Goal: Information Seeking & Learning: Learn about a topic

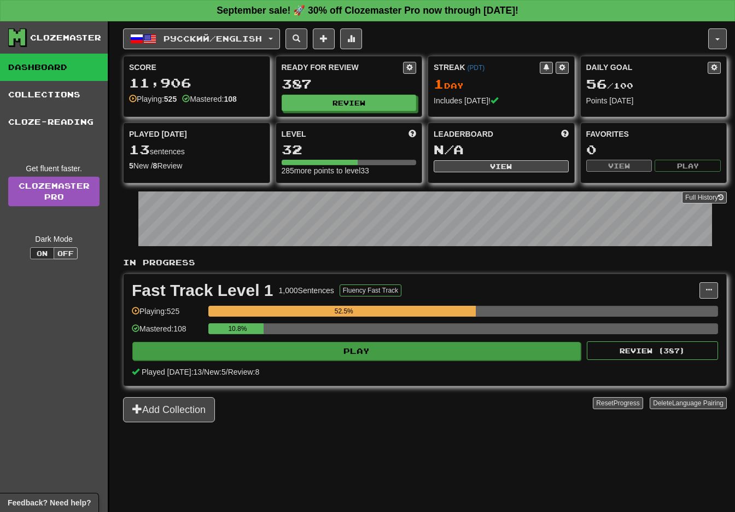
click at [360, 349] on button "Play" at bounding box center [356, 351] width 448 height 19
select select "**"
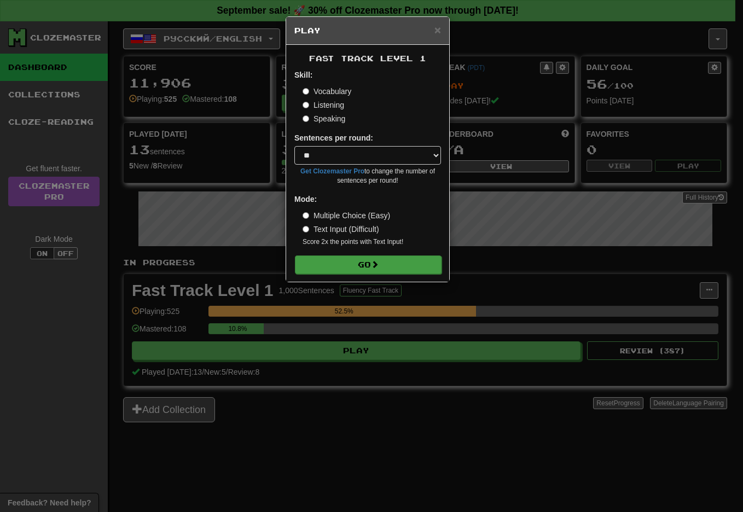
click at [389, 266] on button "Go" at bounding box center [368, 264] width 147 height 19
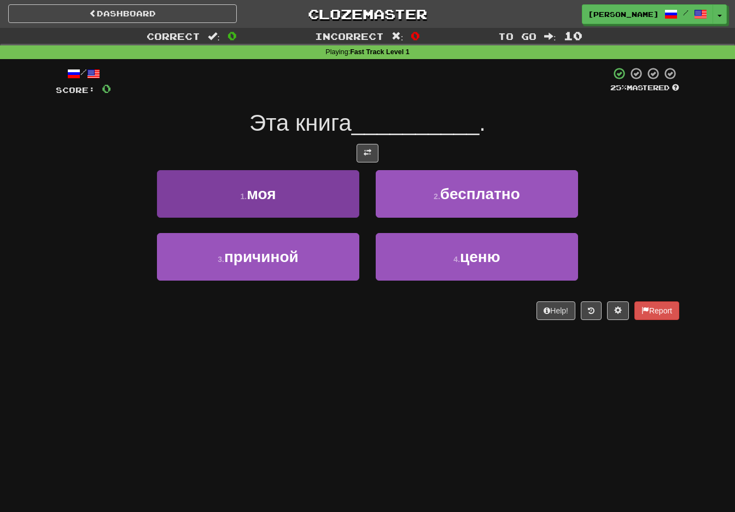
click at [289, 189] on button "1 . моя" at bounding box center [258, 194] width 202 height 48
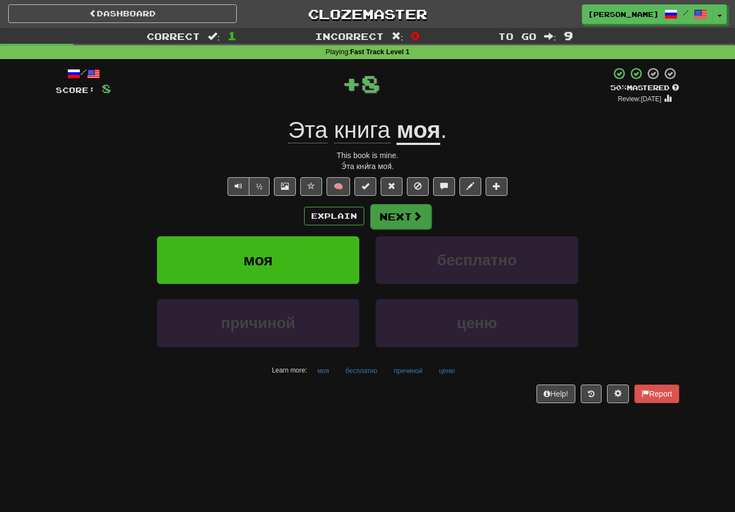
click at [399, 214] on button "Next" at bounding box center [400, 216] width 61 height 25
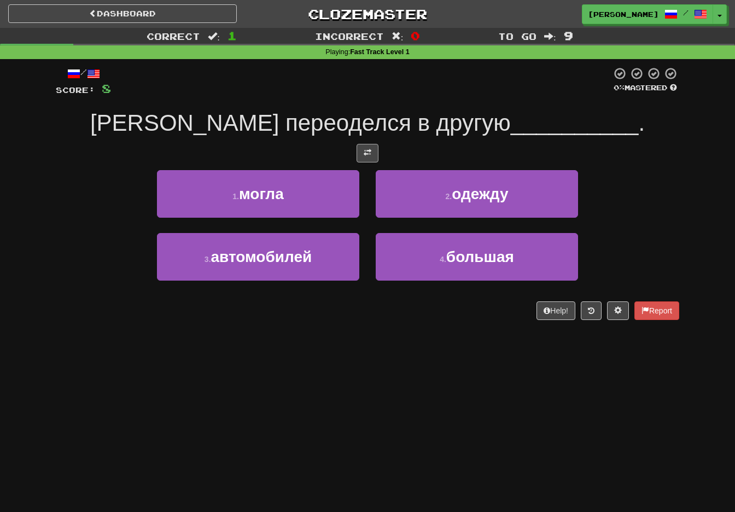
click at [365, 149] on span at bounding box center [368, 153] width 8 height 8
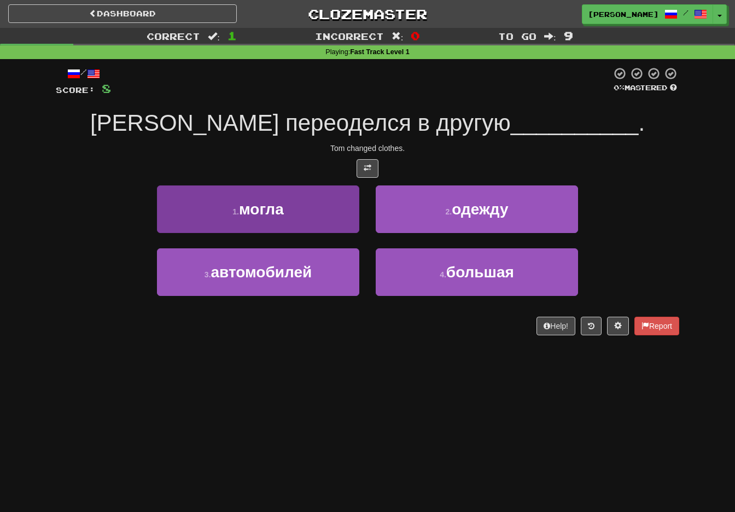
click at [316, 210] on button "1 . могла" at bounding box center [258, 209] width 202 height 48
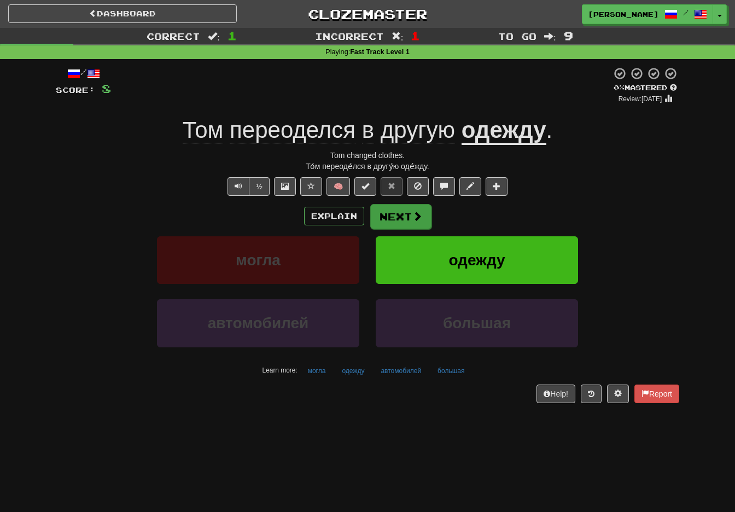
click at [404, 217] on button "Next" at bounding box center [400, 216] width 61 height 25
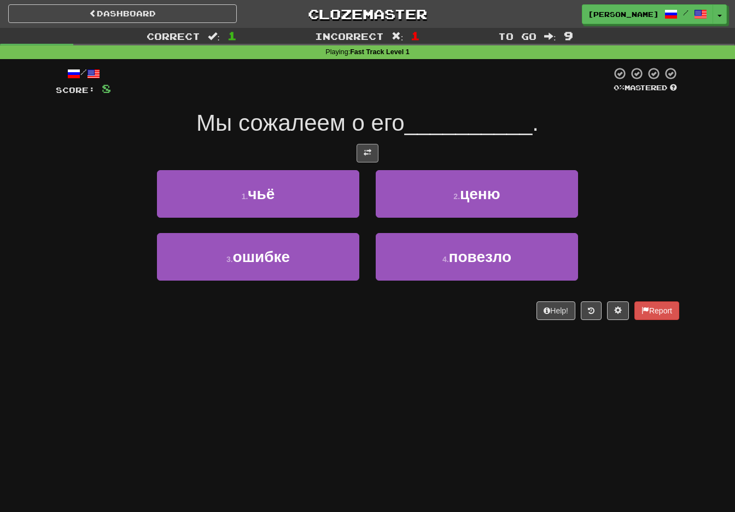
click at [370, 149] on span at bounding box center [368, 153] width 8 height 8
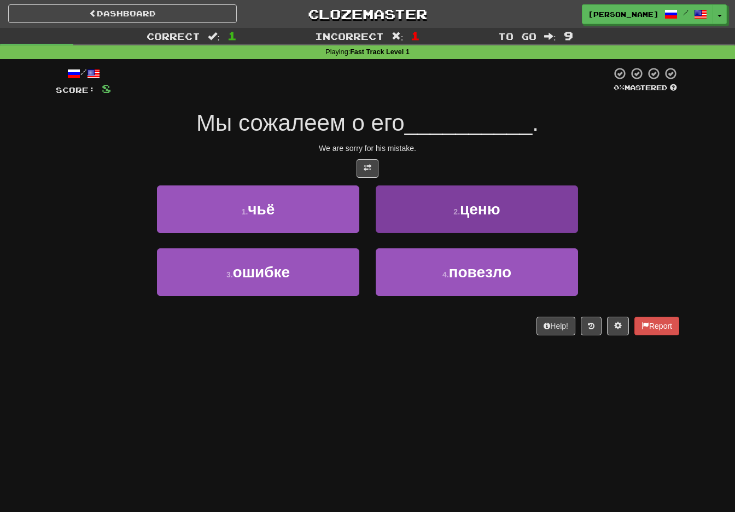
click at [391, 274] on button "4 . повезло" at bounding box center [477, 272] width 202 height 48
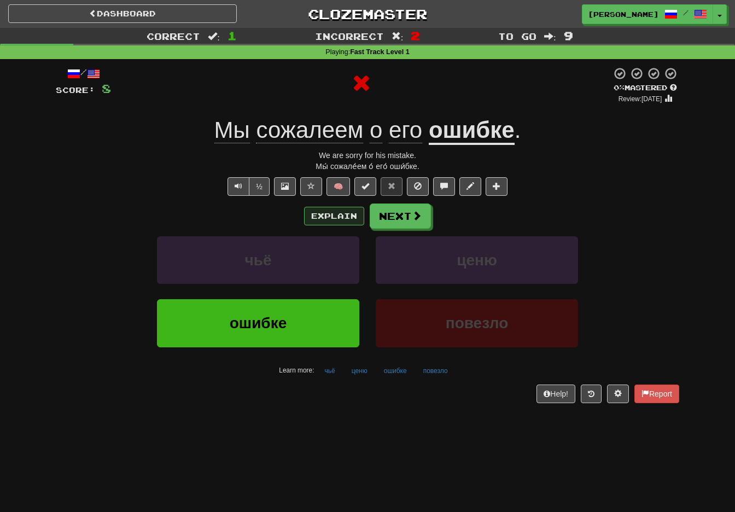
click at [343, 214] on button "Explain" at bounding box center [334, 216] width 60 height 19
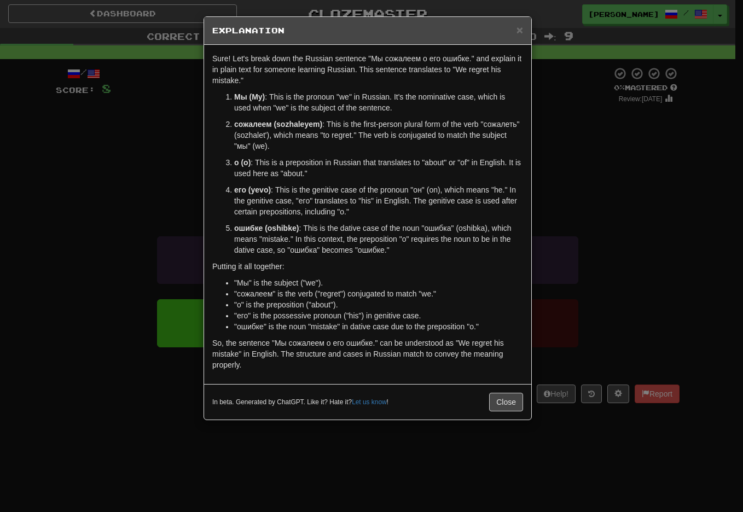
drag, startPoint x: 505, startPoint y: 405, endPoint x: 482, endPoint y: 413, distance: 25.1
click at [505, 404] on button "Close" at bounding box center [506, 402] width 34 height 19
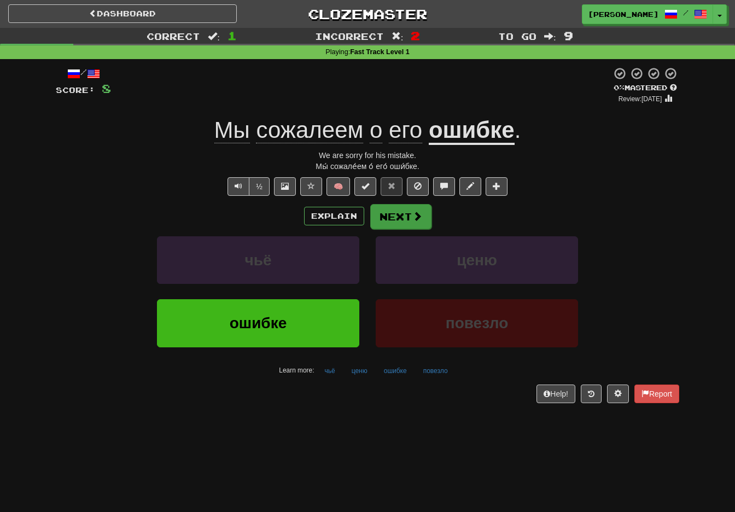
click at [401, 215] on button "Next" at bounding box center [400, 216] width 61 height 25
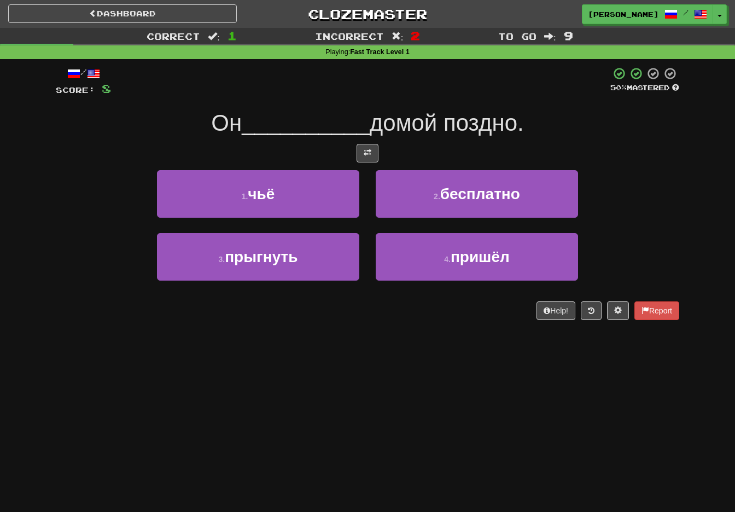
drag, startPoint x: 475, startPoint y: 259, endPoint x: 470, endPoint y: 283, distance: 24.5
click at [475, 259] on span "пришёл" at bounding box center [480, 256] width 59 height 17
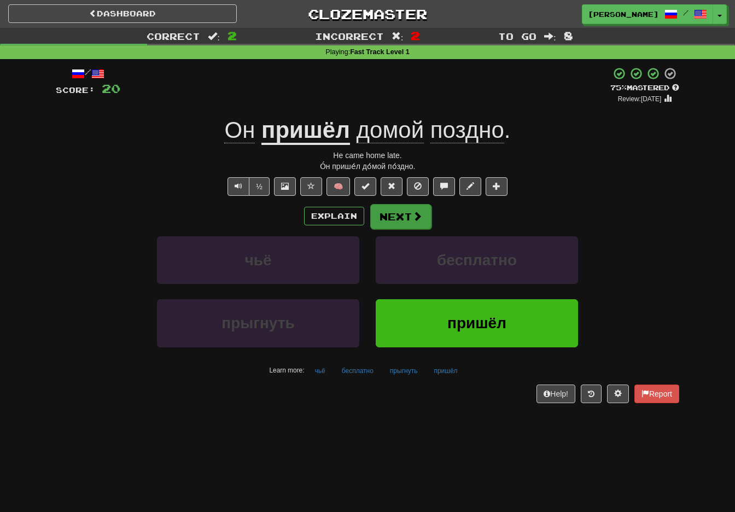
click at [409, 217] on button "Next" at bounding box center [400, 216] width 61 height 25
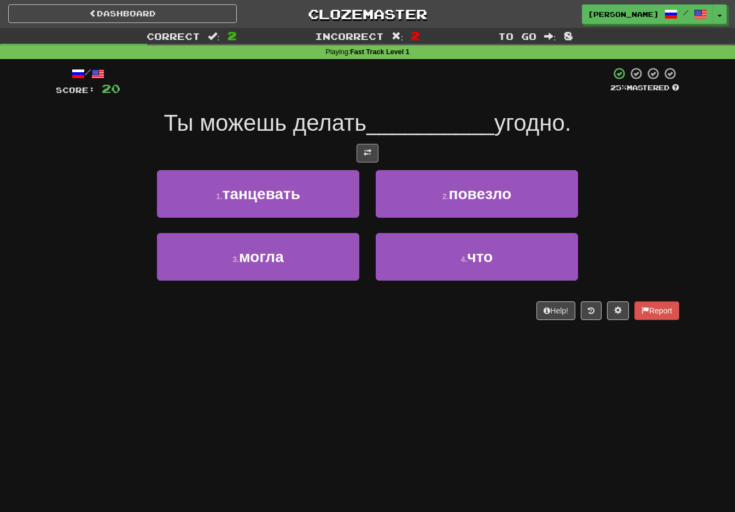
click at [370, 149] on span at bounding box center [368, 153] width 8 height 8
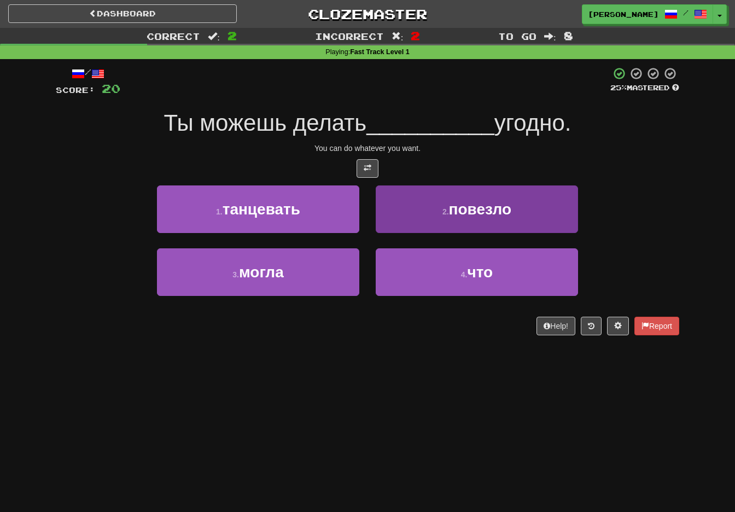
drag, startPoint x: 483, startPoint y: 275, endPoint x: 477, endPoint y: 279, distance: 7.4
click at [483, 274] on span "что" at bounding box center [480, 272] width 26 height 17
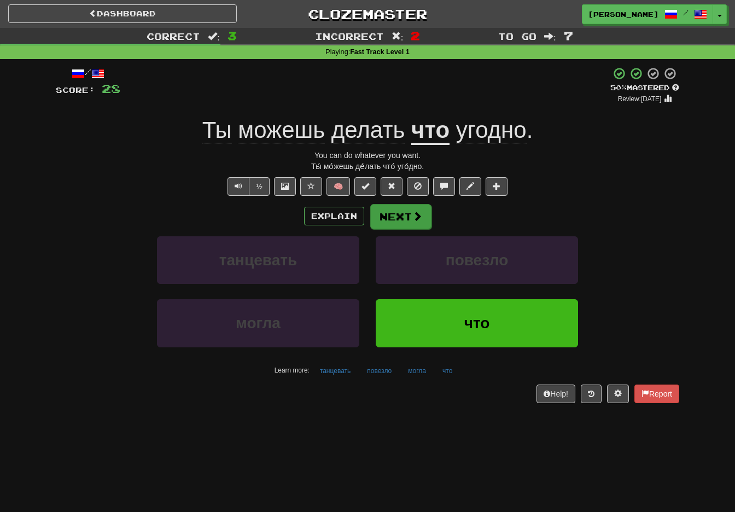
click at [406, 218] on button "Next" at bounding box center [400, 216] width 61 height 25
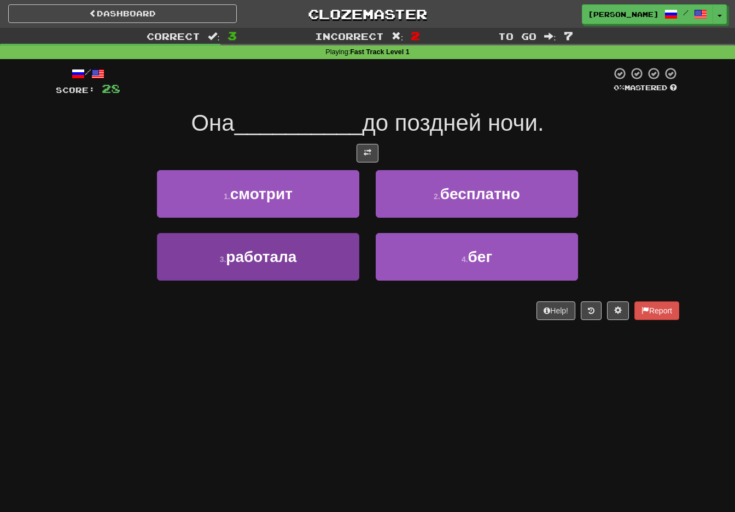
click at [247, 266] on button "3 . работала" at bounding box center [258, 257] width 202 height 48
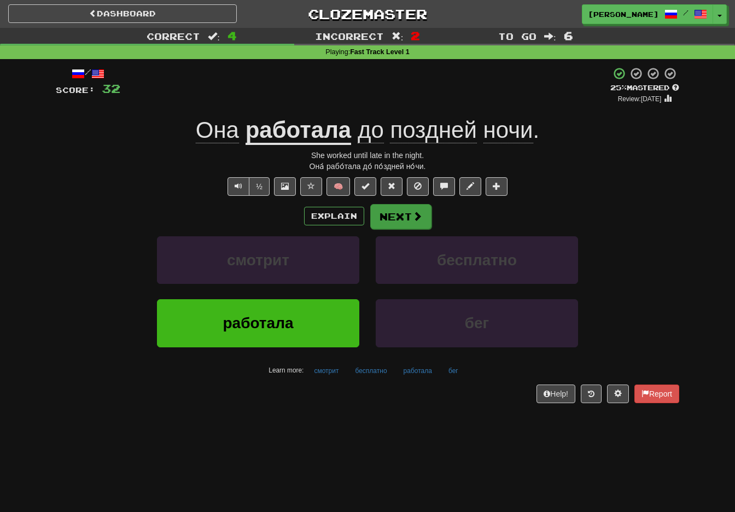
click at [407, 216] on button "Next" at bounding box center [400, 216] width 61 height 25
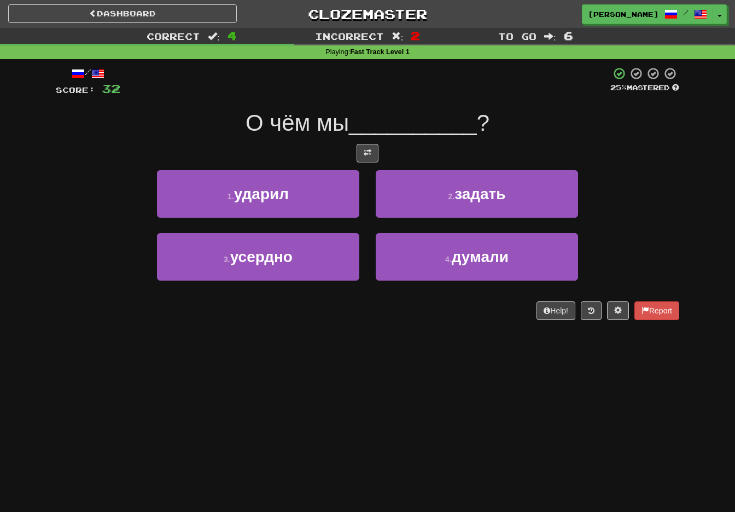
drag, startPoint x: 369, startPoint y: 147, endPoint x: 375, endPoint y: 202, distance: 55.0
click at [369, 149] on span at bounding box center [368, 153] width 8 height 8
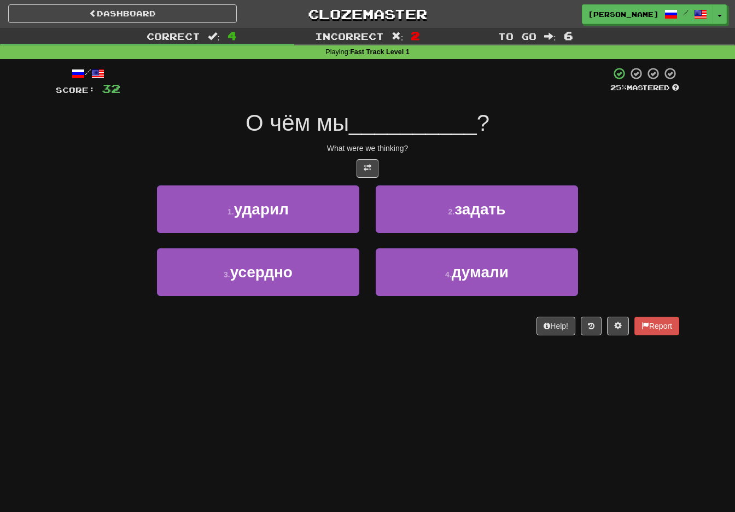
drag, startPoint x: 421, startPoint y: 277, endPoint x: 370, endPoint y: 316, distance: 64.3
click at [421, 277] on button "4 . думали" at bounding box center [477, 272] width 202 height 48
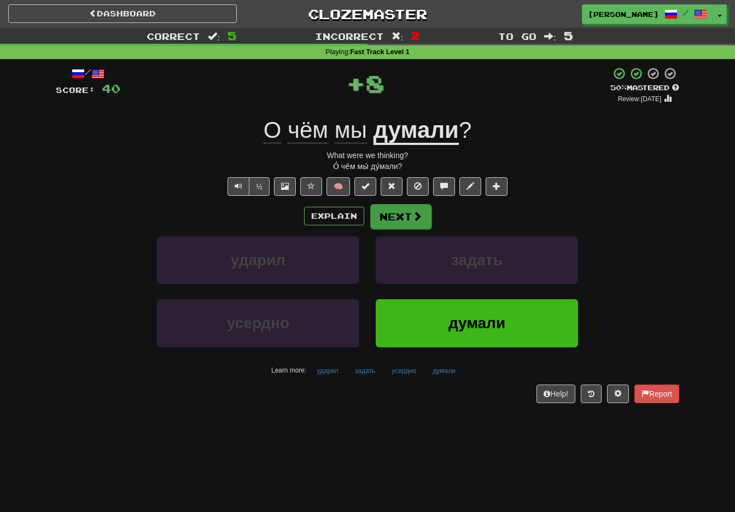
click at [405, 217] on button "Next" at bounding box center [400, 216] width 61 height 25
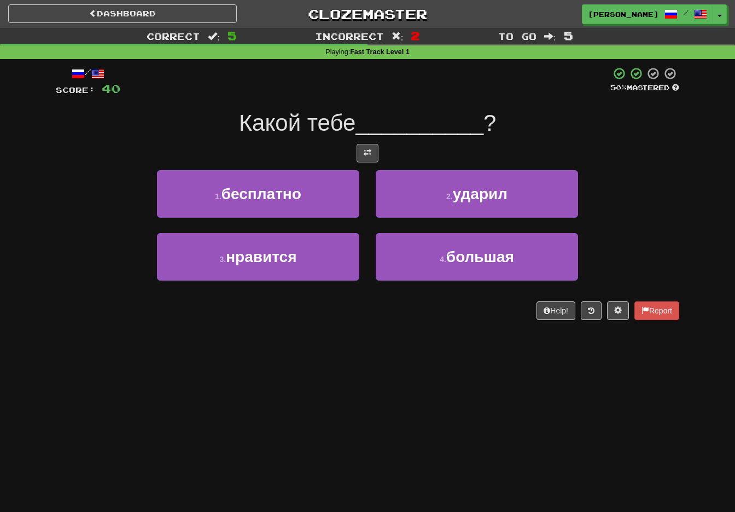
click at [368, 144] on button at bounding box center [368, 153] width 22 height 19
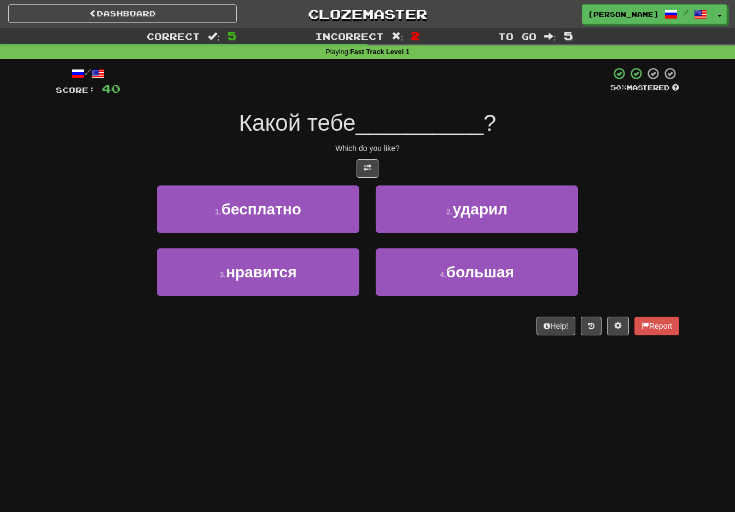
click at [327, 279] on button "3 . нравится" at bounding box center [258, 272] width 202 height 48
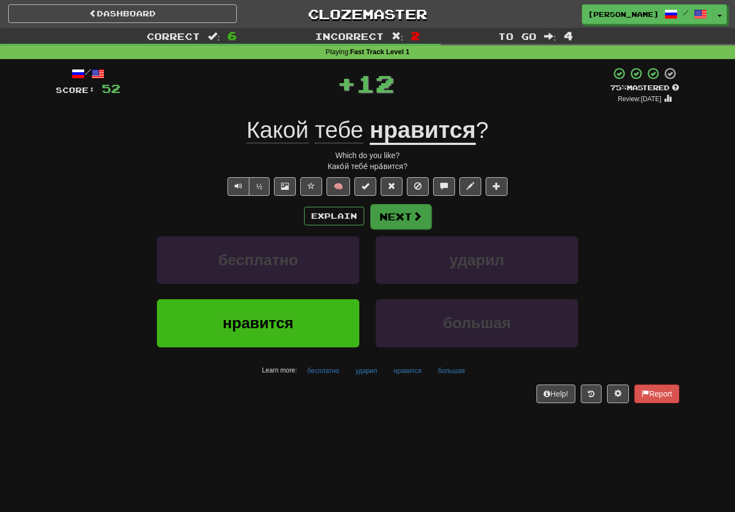
click at [405, 217] on button "Next" at bounding box center [400, 216] width 61 height 25
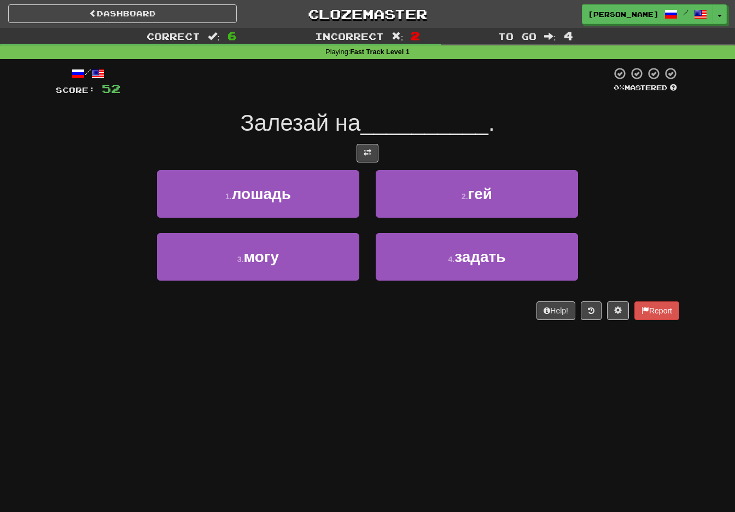
click at [365, 153] on span at bounding box center [368, 153] width 8 height 8
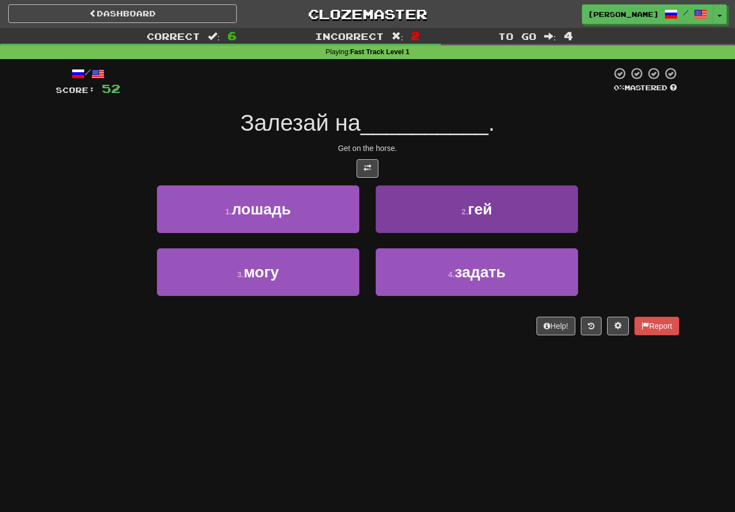
click at [456, 209] on button "2 . гей" at bounding box center [477, 209] width 202 height 48
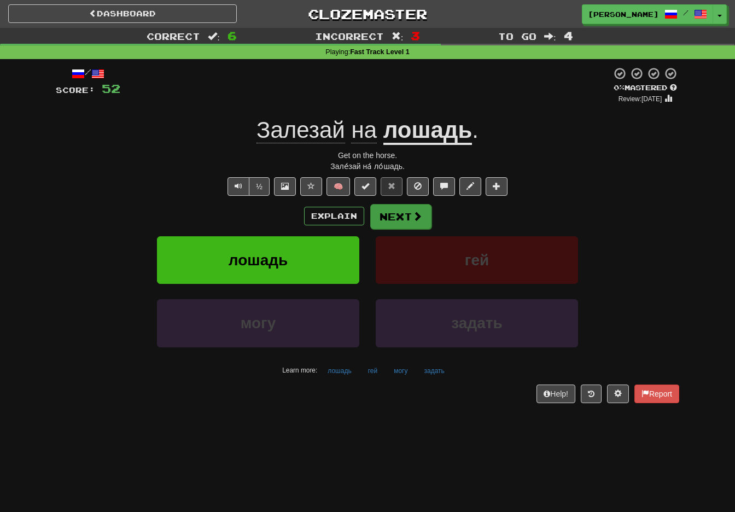
click at [406, 217] on button "Next" at bounding box center [400, 216] width 61 height 25
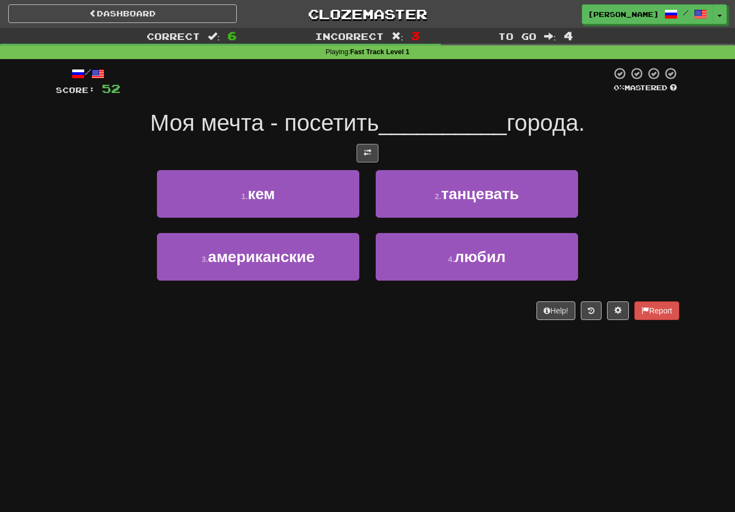
click at [373, 152] on button at bounding box center [368, 153] width 22 height 19
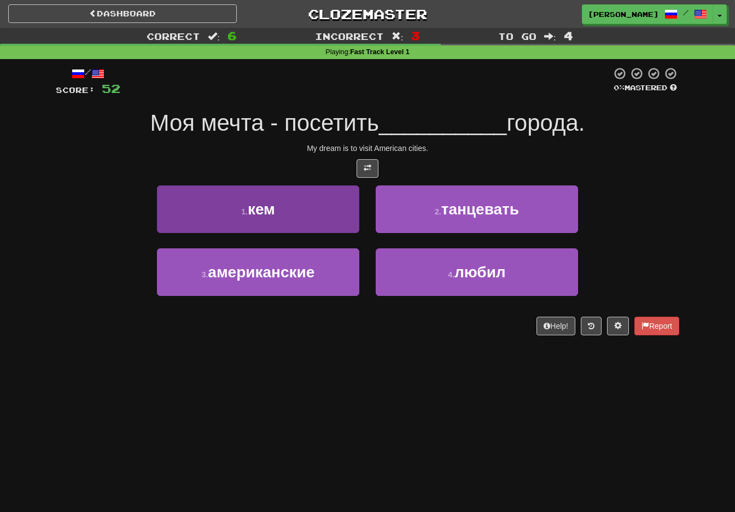
click at [257, 268] on span "американские" at bounding box center [261, 272] width 107 height 17
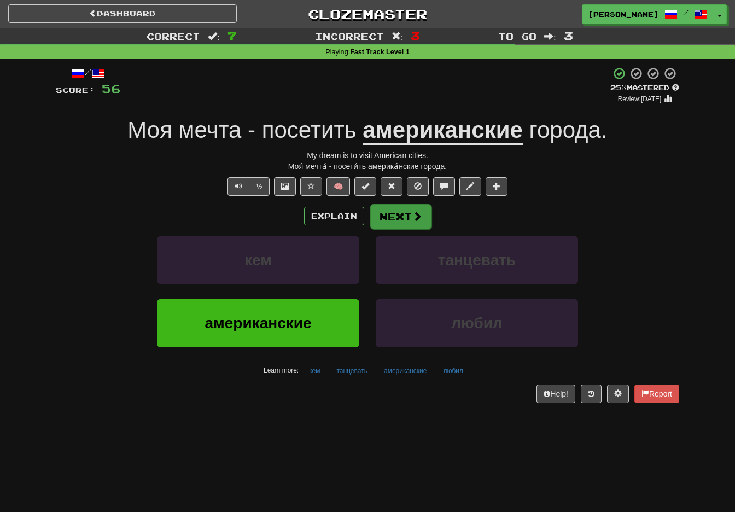
click at [399, 219] on button "Next" at bounding box center [400, 216] width 61 height 25
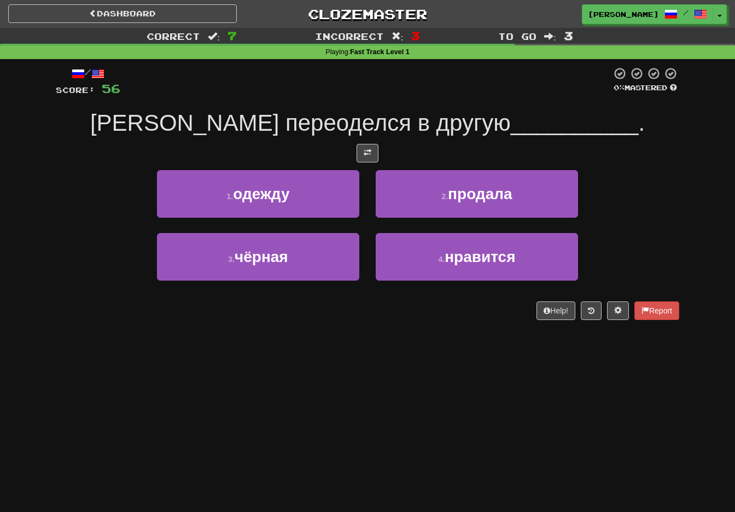
click at [311, 199] on button "1 . одежду" at bounding box center [258, 194] width 202 height 48
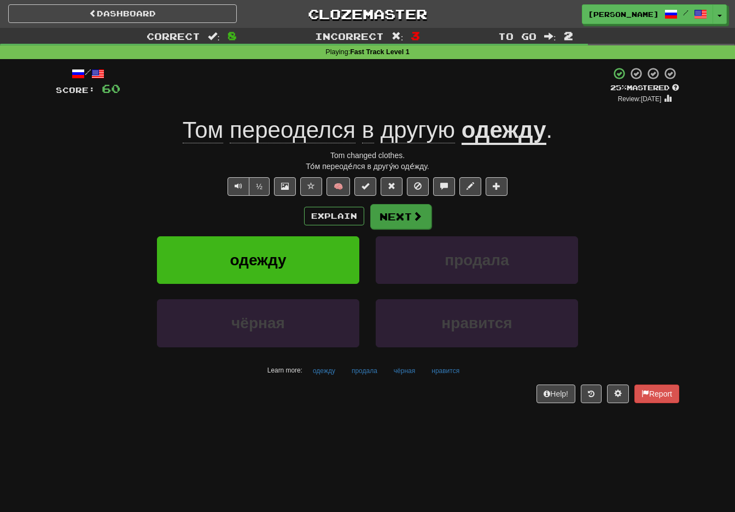
click at [398, 212] on button "Next" at bounding box center [400, 216] width 61 height 25
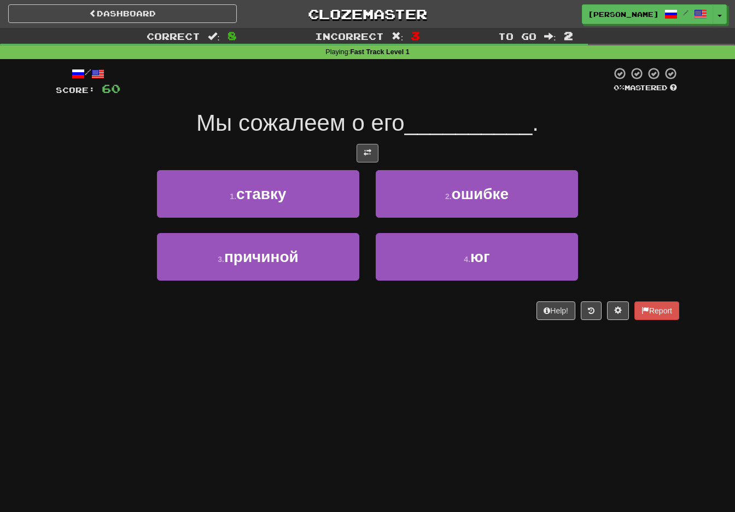
click at [366, 144] on button at bounding box center [368, 153] width 22 height 19
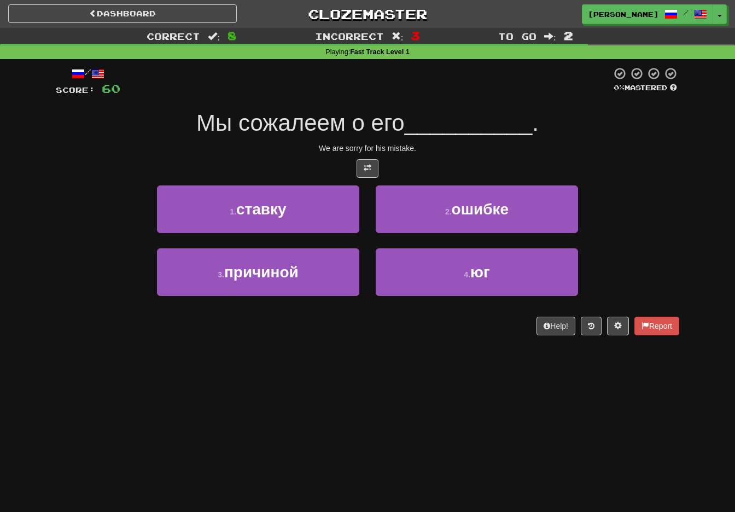
drag, startPoint x: 416, startPoint y: 196, endPoint x: 407, endPoint y: 201, distance: 9.9
click at [414, 196] on button "2 . ошибке" at bounding box center [477, 209] width 202 height 48
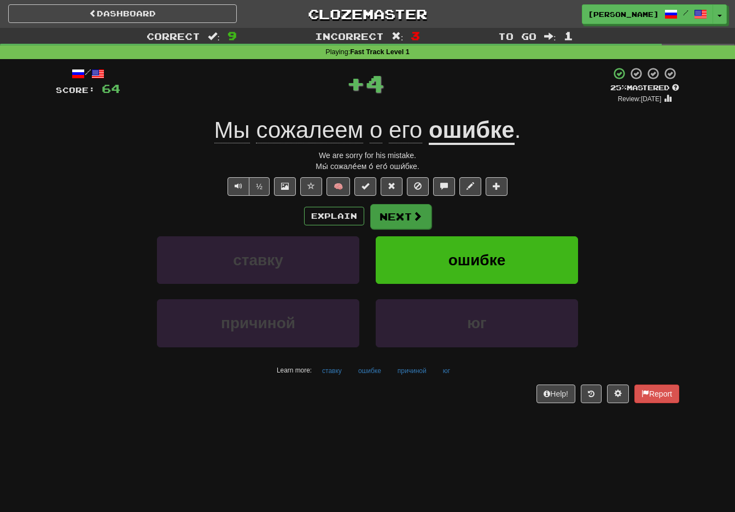
click at [392, 213] on button "Next" at bounding box center [400, 216] width 61 height 25
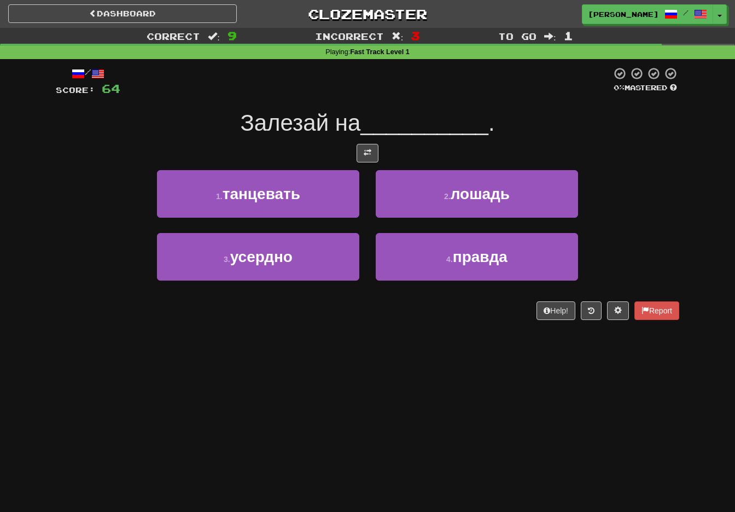
drag, startPoint x: 453, startPoint y: 193, endPoint x: 444, endPoint y: 195, distance: 9.6
click at [453, 193] on span "лошадь" at bounding box center [480, 193] width 59 height 17
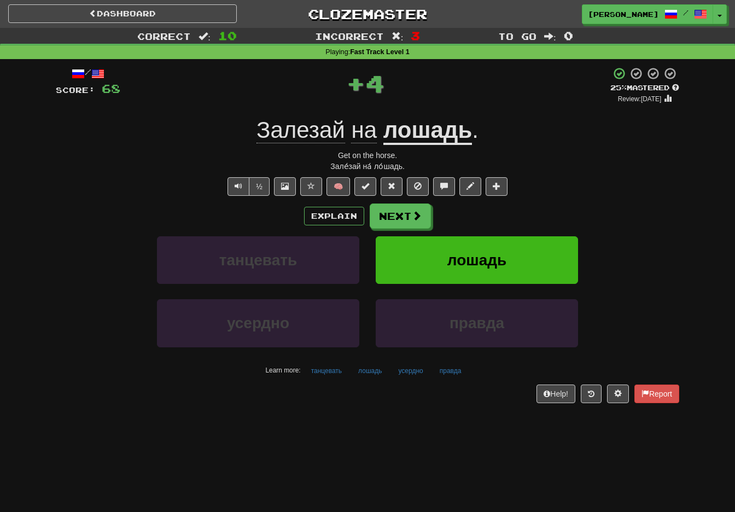
click at [407, 212] on button "Next" at bounding box center [400, 215] width 61 height 25
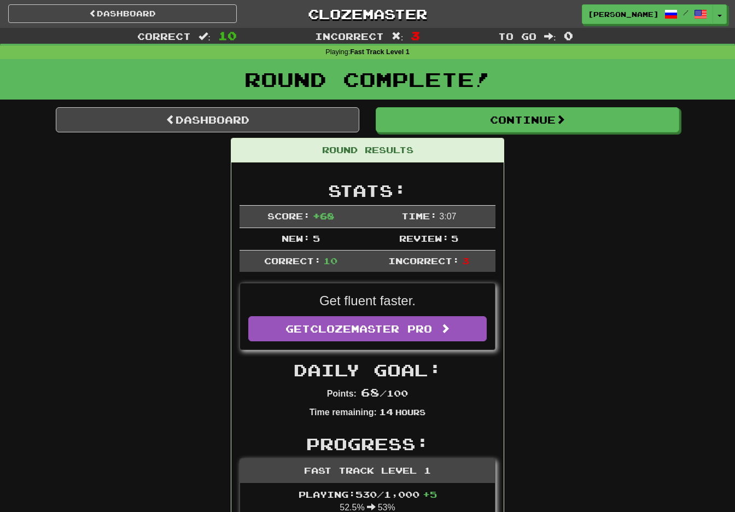
drag, startPoint x: 540, startPoint y: 118, endPoint x: 537, endPoint y: 136, distance: 18.9
click at [541, 117] on button "Continue" at bounding box center [528, 119] width 304 height 25
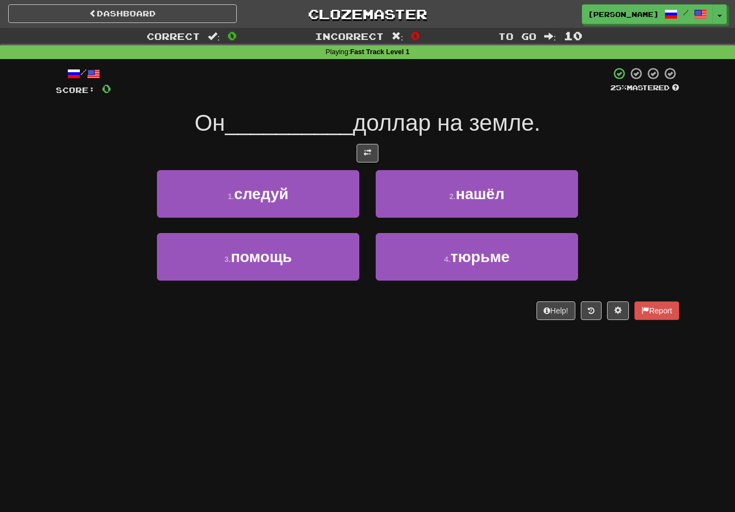
click at [366, 151] on span at bounding box center [368, 153] width 8 height 8
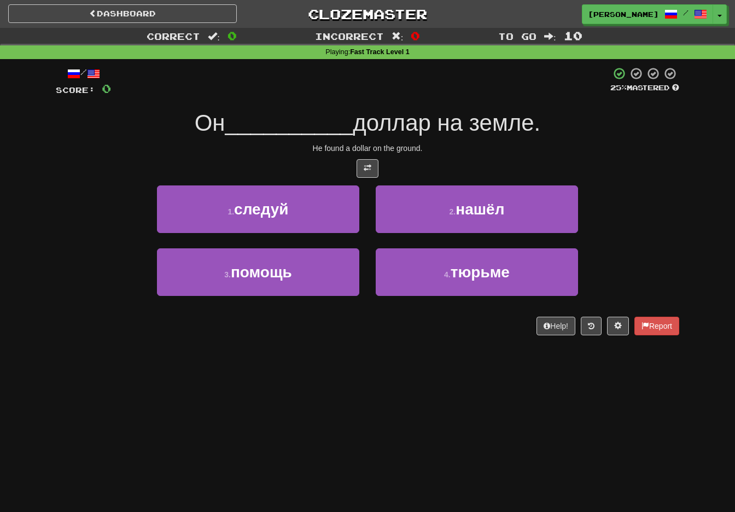
drag, startPoint x: 314, startPoint y: 208, endPoint x: 363, endPoint y: 308, distance: 111.1
click at [316, 208] on button "1 . следуй" at bounding box center [258, 209] width 202 height 48
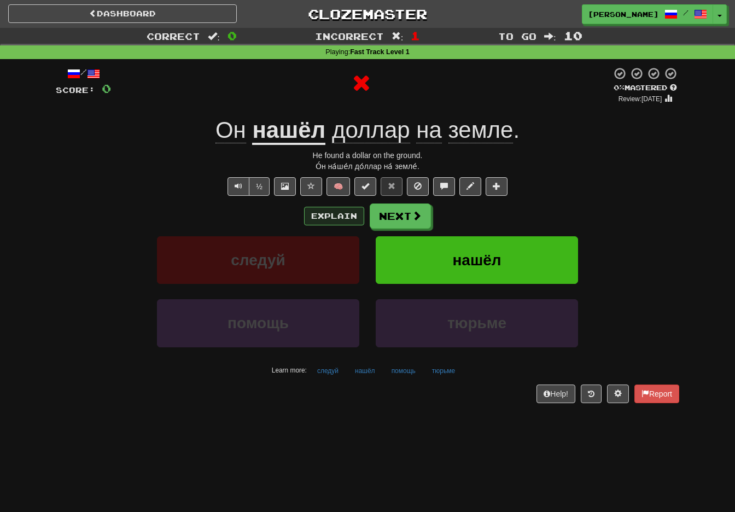
click at [329, 210] on button "Explain" at bounding box center [334, 216] width 60 height 19
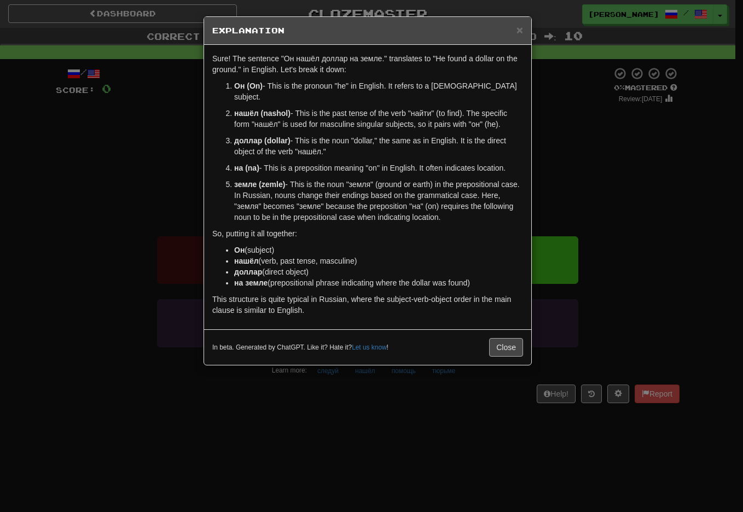
click at [511, 338] on button "Close" at bounding box center [506, 347] width 34 height 19
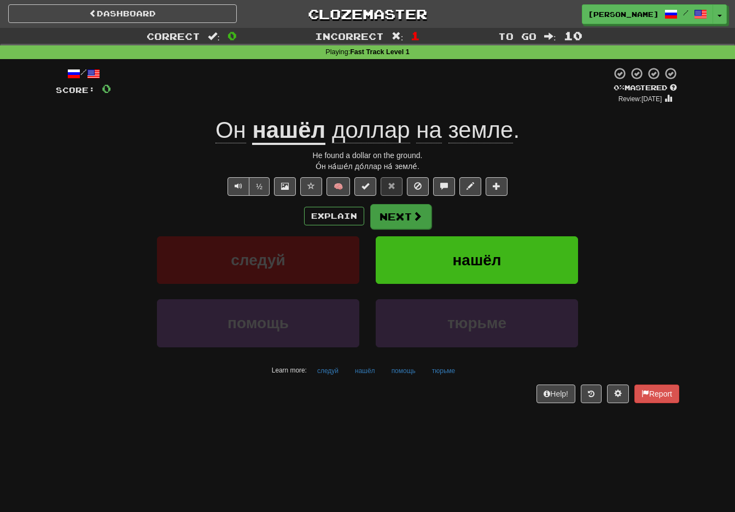
click at [407, 211] on button "Next" at bounding box center [400, 216] width 61 height 25
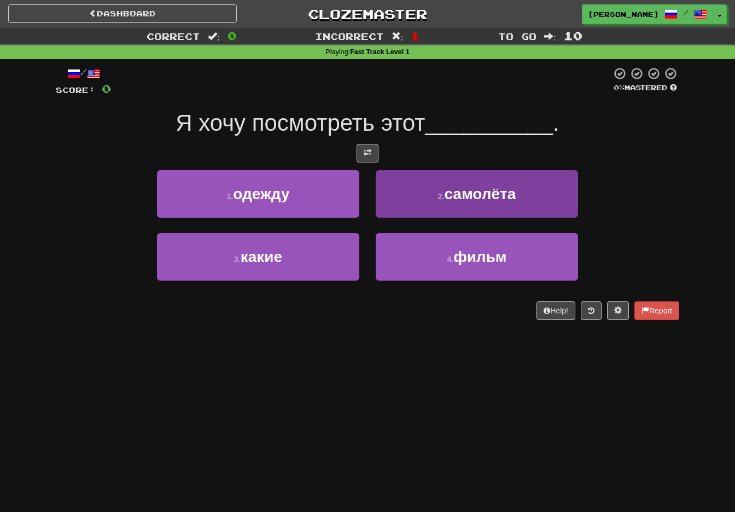
drag, startPoint x: 446, startPoint y: 258, endPoint x: 422, endPoint y: 281, distance: 33.3
click at [448, 257] on small "4 ." at bounding box center [450, 259] width 7 height 9
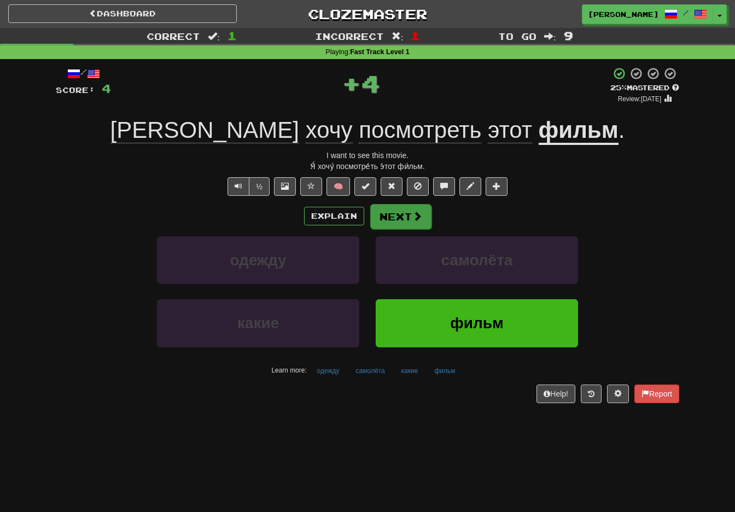
click at [410, 208] on button "Next" at bounding box center [400, 216] width 61 height 25
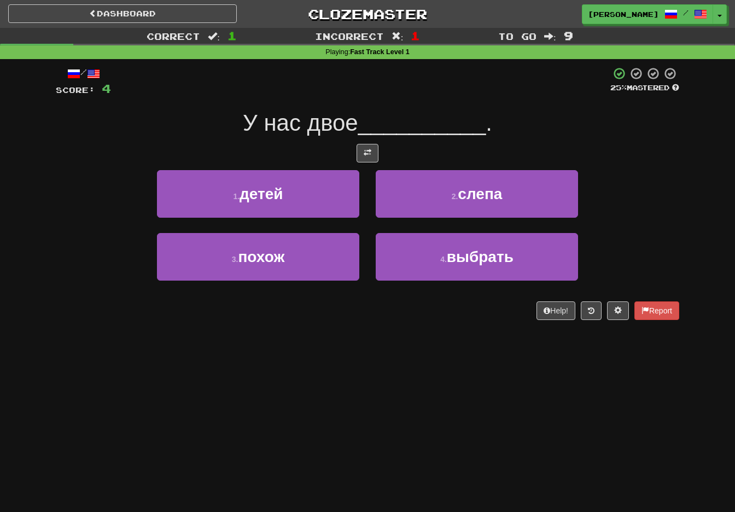
drag, startPoint x: 304, startPoint y: 184, endPoint x: 305, endPoint y: 197, distance: 13.8
click at [304, 184] on button "1 . детей" at bounding box center [258, 194] width 202 height 48
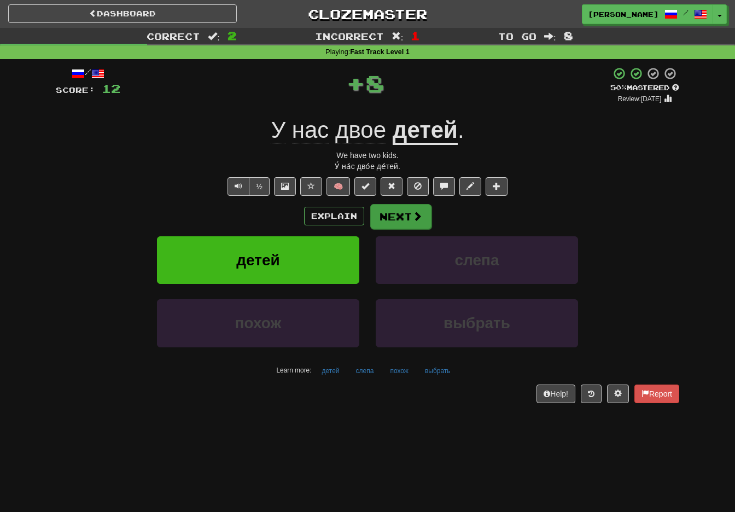
click at [410, 217] on button "Next" at bounding box center [400, 216] width 61 height 25
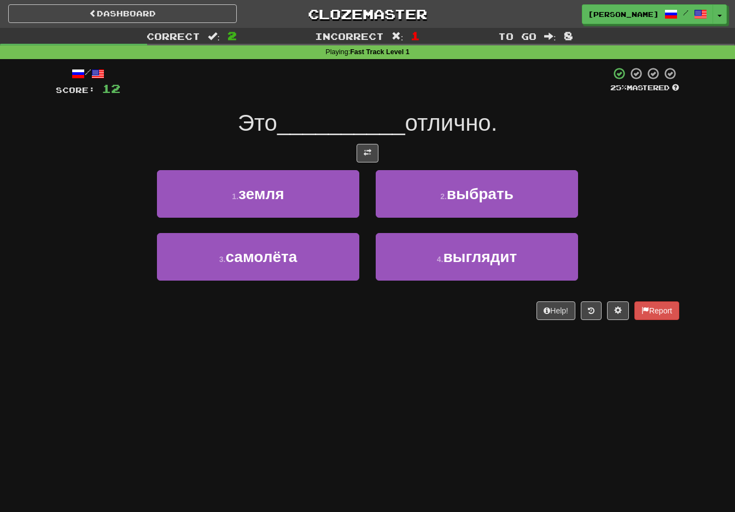
click at [363, 164] on div "/ Score: 12 25 % Mastered Это __________ отлично. 1 . земля 2 . выбрать 3 . сам…" at bounding box center [368, 193] width 624 height 253
drag, startPoint x: 363, startPoint y: 152, endPoint x: 363, endPoint y: 171, distance: 19.7
click at [363, 152] on button at bounding box center [368, 153] width 22 height 19
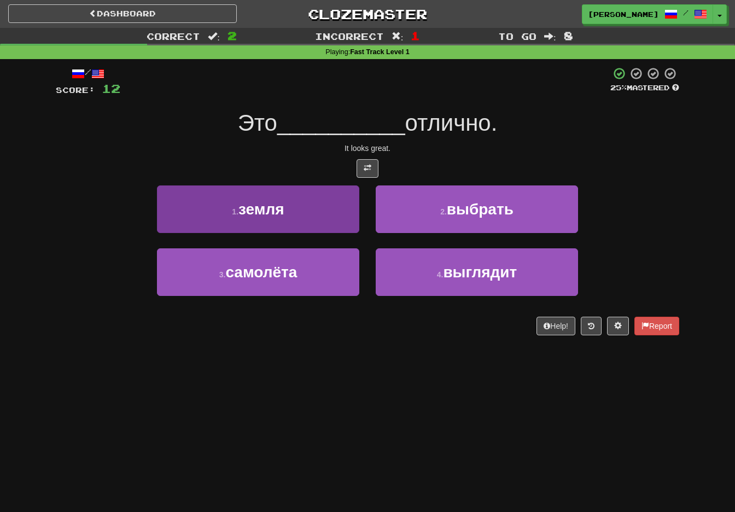
click at [339, 215] on button "1 . земля" at bounding box center [258, 209] width 202 height 48
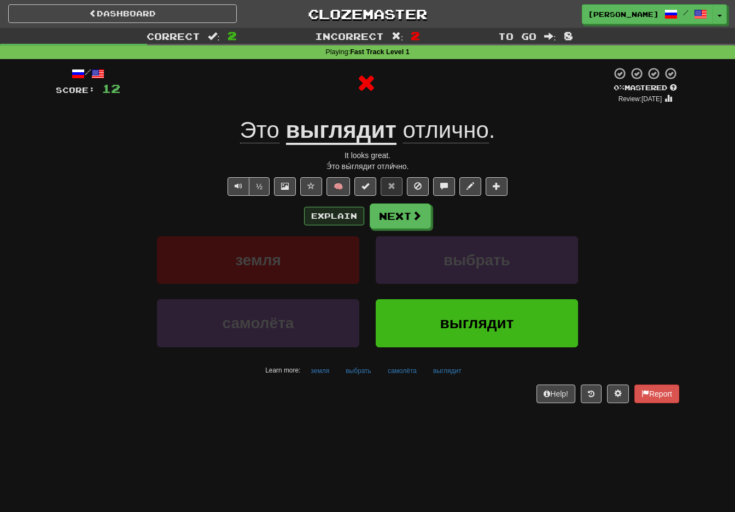
click at [345, 213] on button "Explain" at bounding box center [334, 216] width 60 height 19
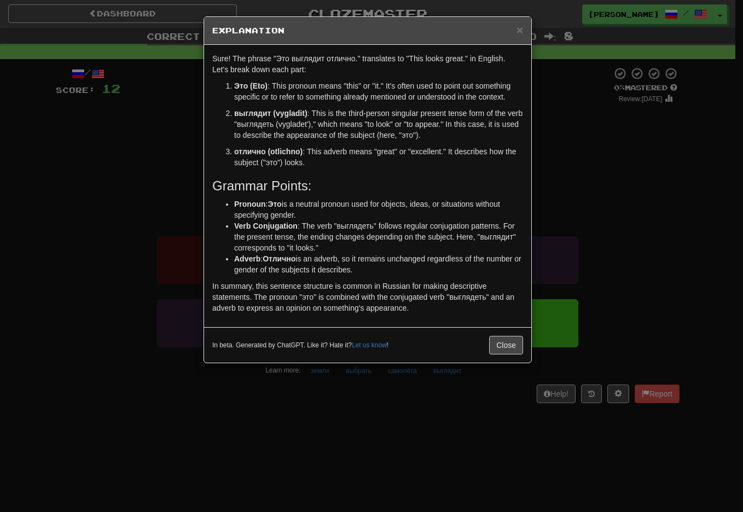
drag, startPoint x: 502, startPoint y: 344, endPoint x: 495, endPoint y: 344, distance: 6.6
click at [501, 345] on button "Close" at bounding box center [506, 345] width 34 height 19
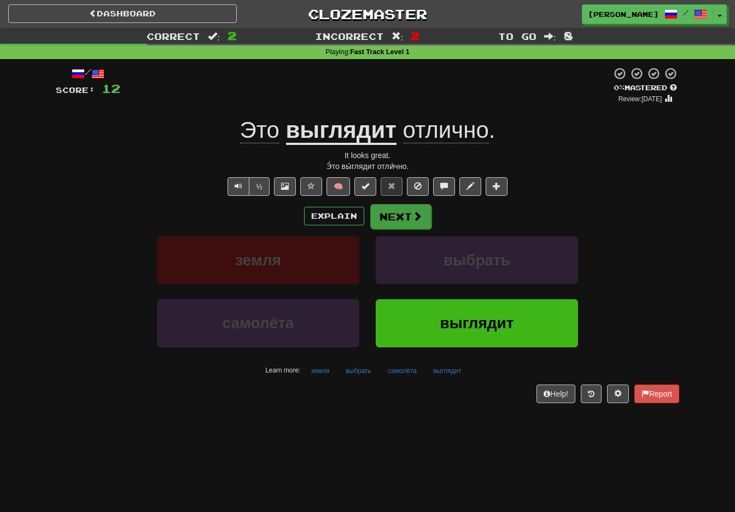
click at [403, 214] on button "Next" at bounding box center [400, 216] width 61 height 25
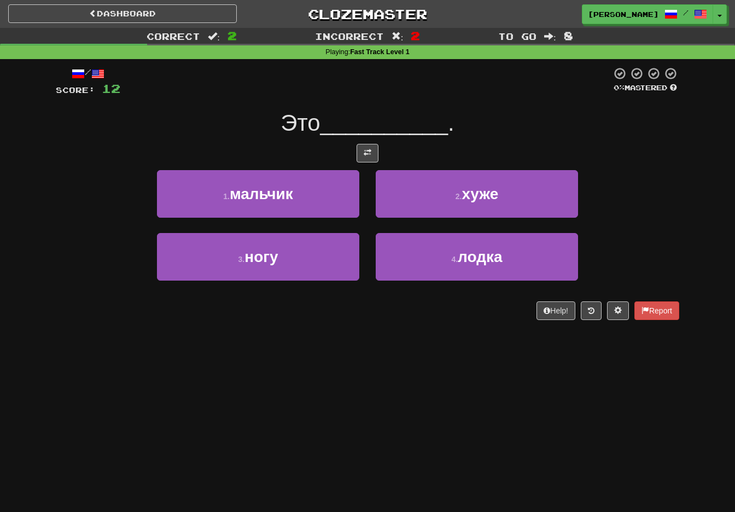
drag, startPoint x: 368, startPoint y: 152, endPoint x: 365, endPoint y: 184, distance: 31.8
click at [368, 152] on span at bounding box center [368, 153] width 8 height 8
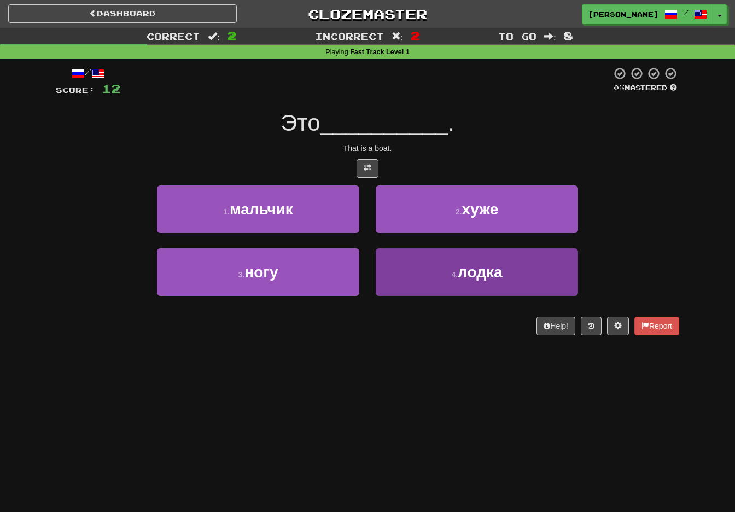
click at [415, 267] on button "4 . лодка" at bounding box center [477, 272] width 202 height 48
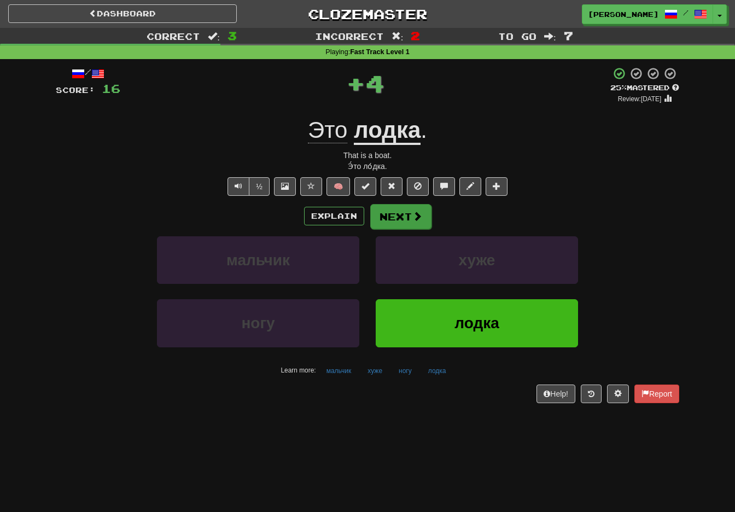
click at [400, 220] on button "Next" at bounding box center [400, 216] width 61 height 25
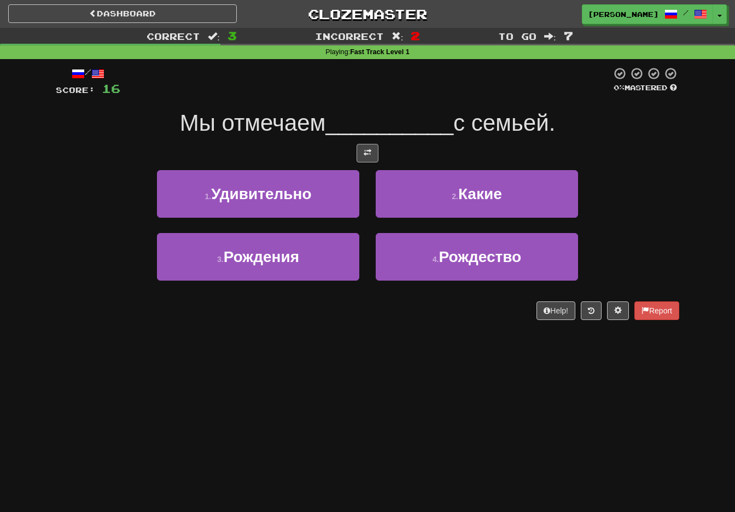
click at [370, 149] on span at bounding box center [368, 153] width 8 height 8
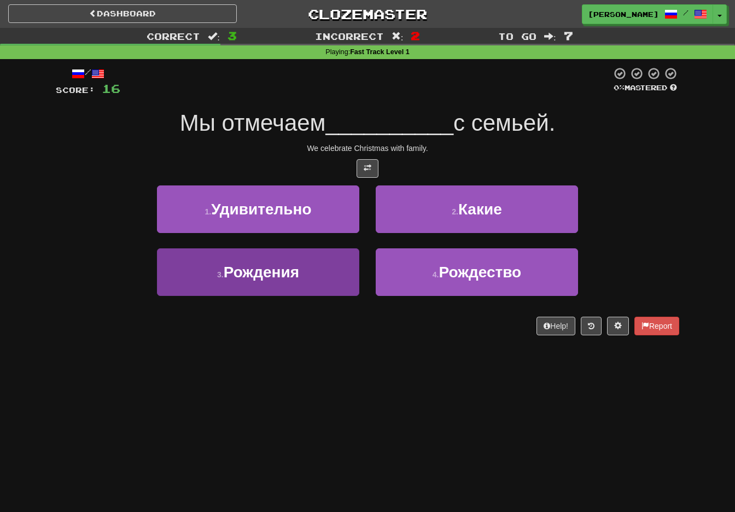
click at [317, 279] on button "3 . Рождения" at bounding box center [258, 272] width 202 height 48
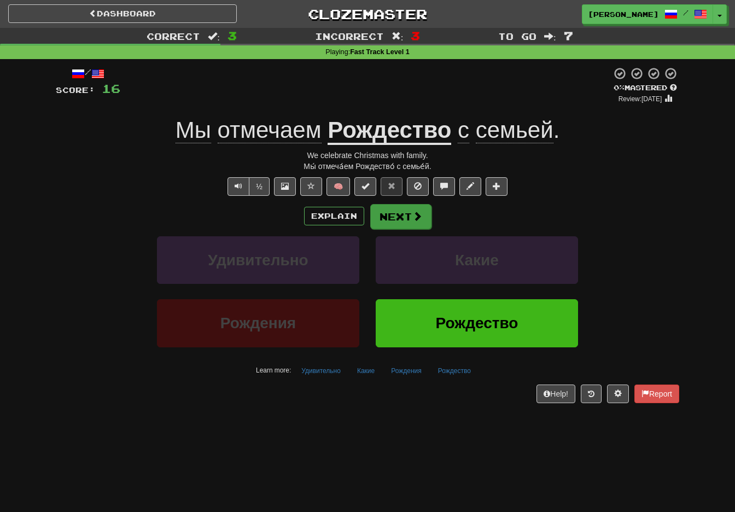
click at [394, 215] on button "Next" at bounding box center [400, 216] width 61 height 25
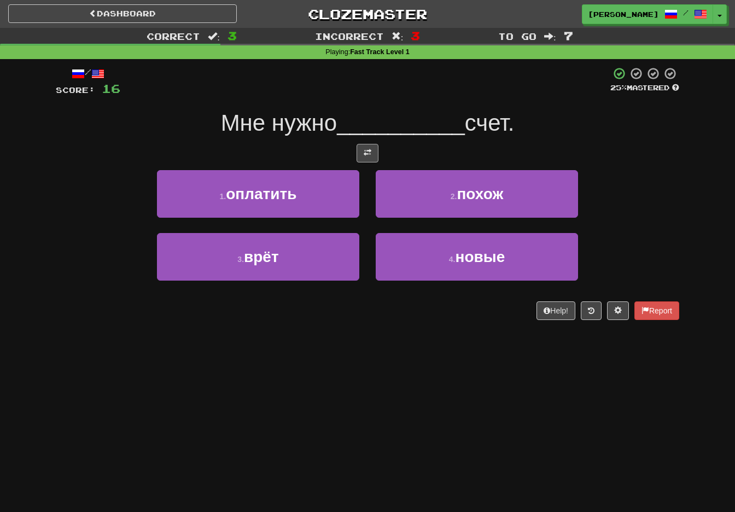
click at [366, 146] on button at bounding box center [368, 153] width 22 height 19
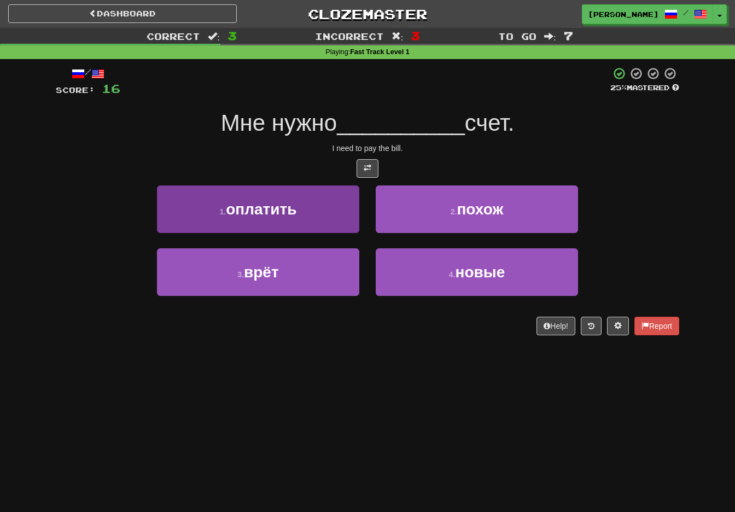
click at [317, 207] on button "1 . оплатить" at bounding box center [258, 209] width 202 height 48
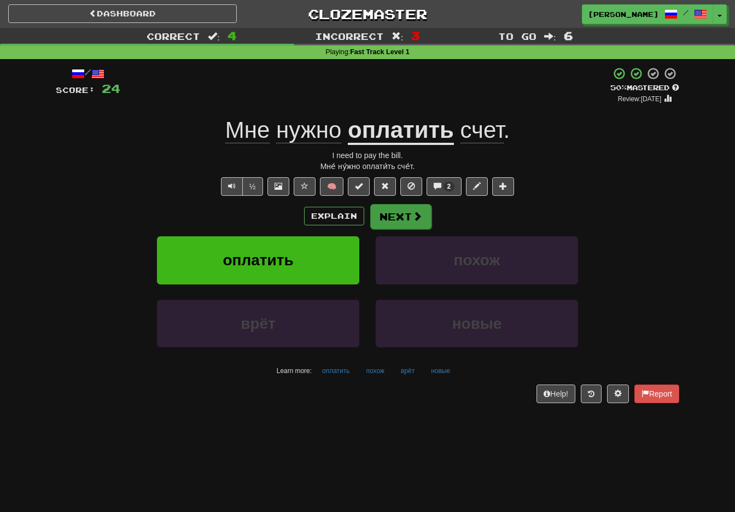
click at [400, 213] on button "Next" at bounding box center [400, 216] width 61 height 25
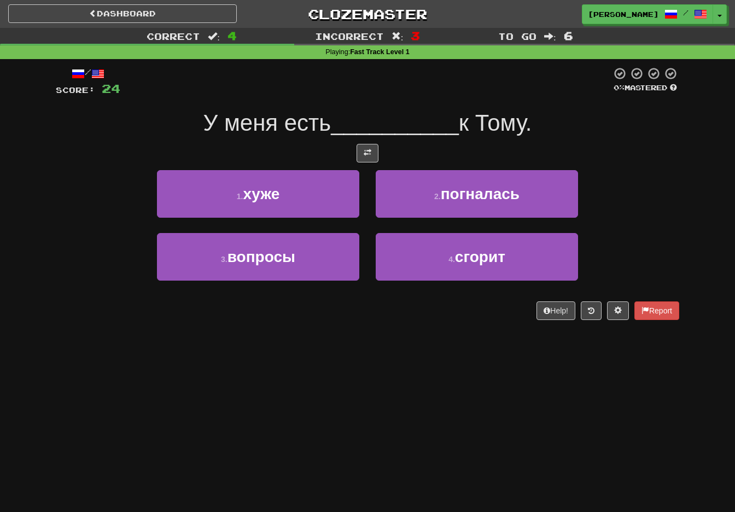
click at [369, 153] on span at bounding box center [368, 153] width 8 height 8
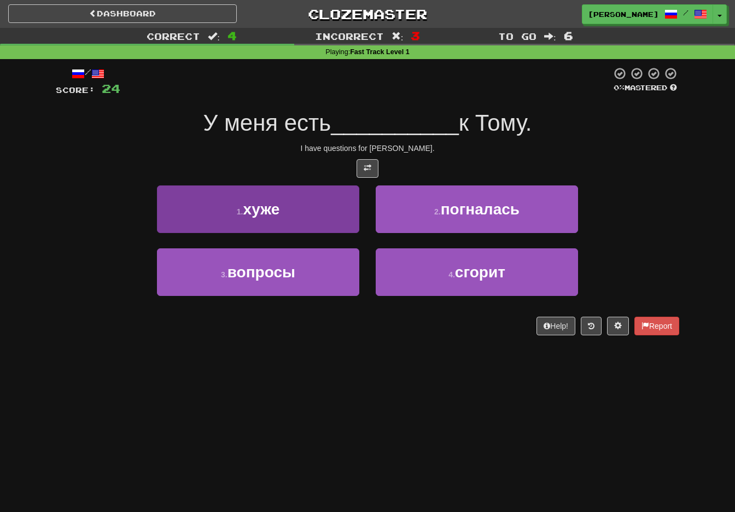
click at [336, 264] on button "3 . вопросы" at bounding box center [258, 272] width 202 height 48
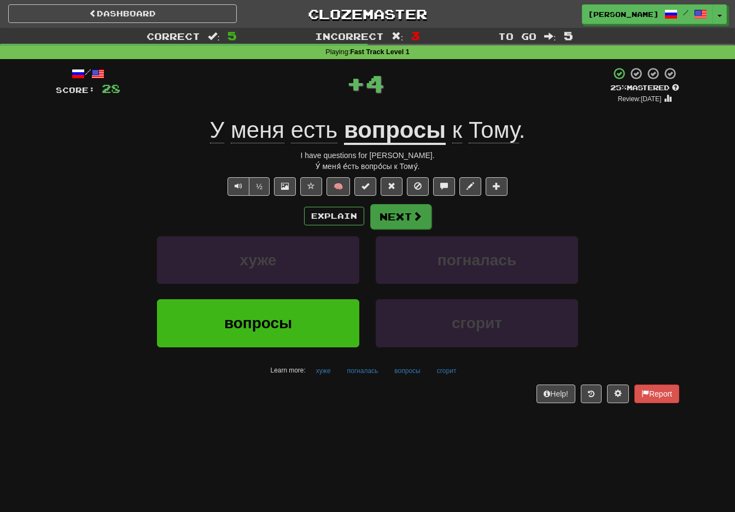
click at [404, 212] on button "Next" at bounding box center [400, 216] width 61 height 25
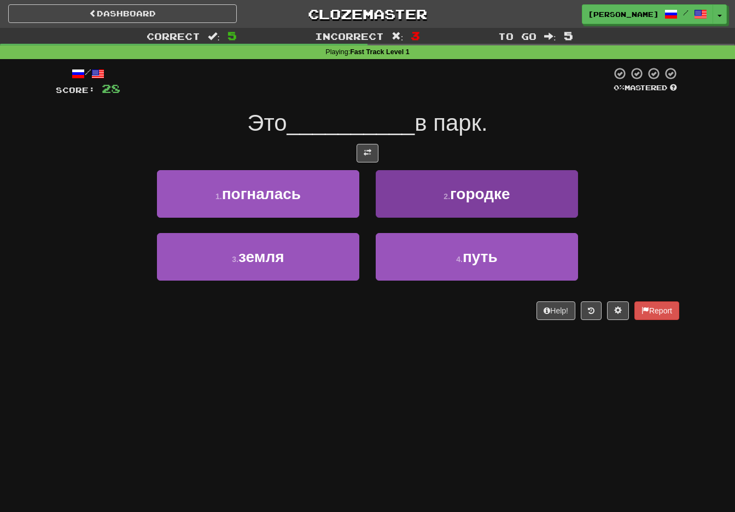
click at [451, 187] on span "городке" at bounding box center [480, 193] width 60 height 17
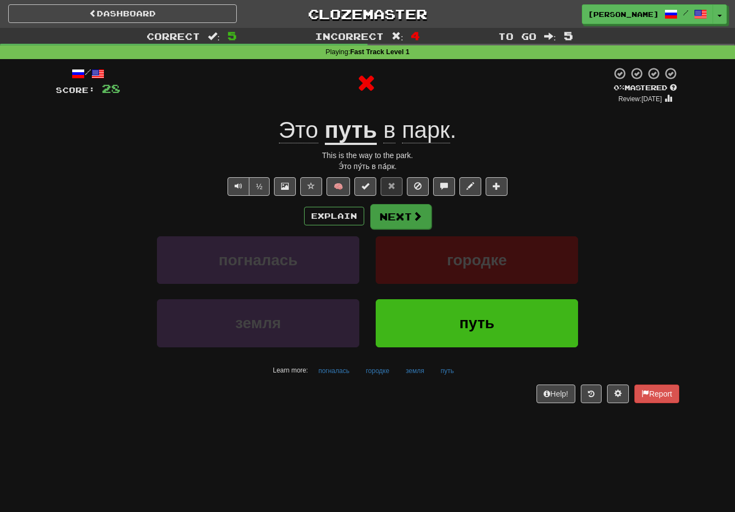
click at [404, 212] on button "Next" at bounding box center [400, 216] width 61 height 25
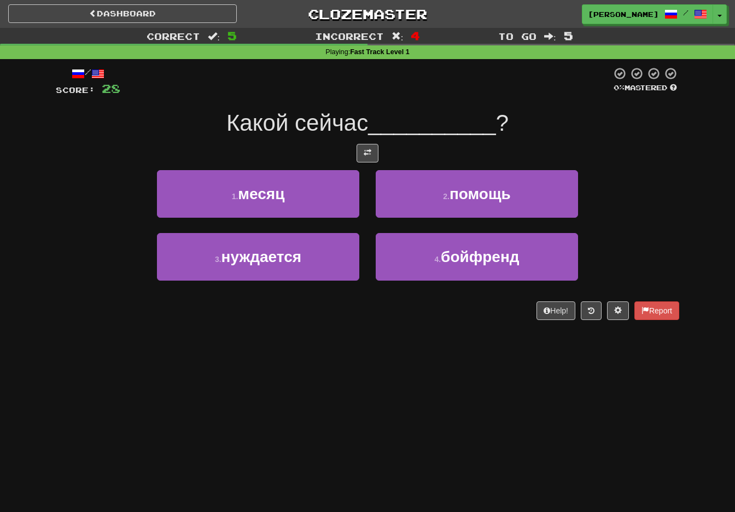
click at [370, 135] on div "Какой сейчас __________ ?" at bounding box center [368, 123] width 624 height 30
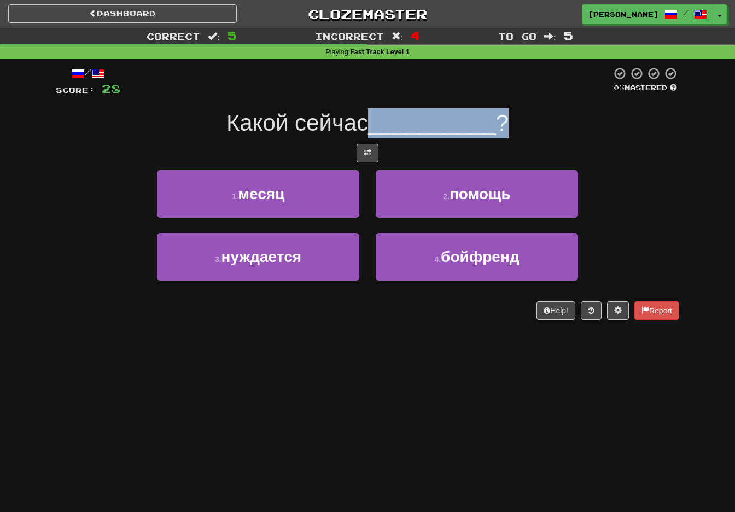
drag, startPoint x: 370, startPoint y: 150, endPoint x: 368, endPoint y: 156, distance: 6.8
click at [370, 149] on span at bounding box center [368, 153] width 8 height 8
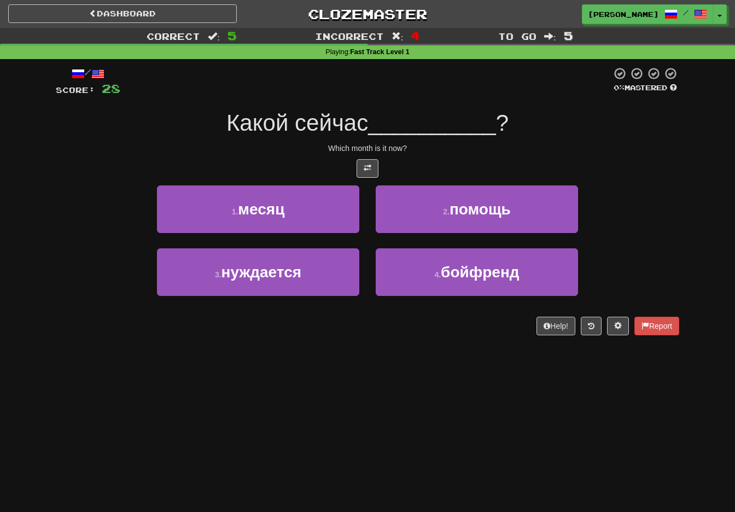
click at [359, 364] on div "Dashboard Clozemaster travisholliday / Toggle Dropdown Dashboard Leaderboard Ac…" at bounding box center [367, 256] width 735 height 512
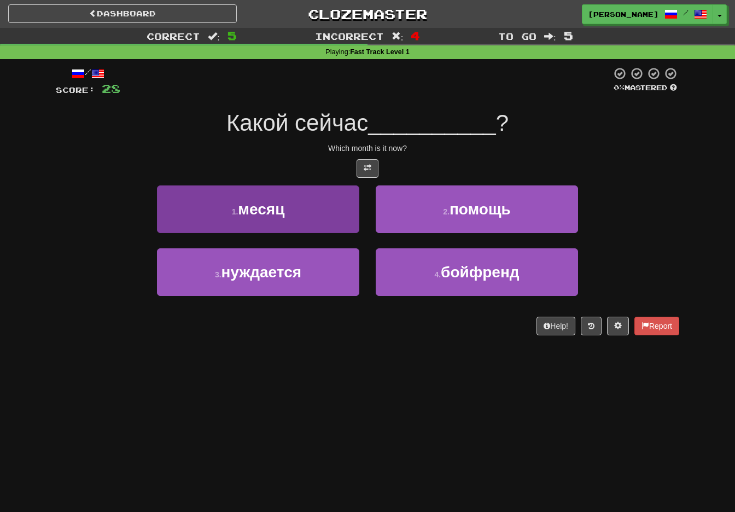
click at [317, 206] on button "1 . месяц" at bounding box center [258, 209] width 202 height 48
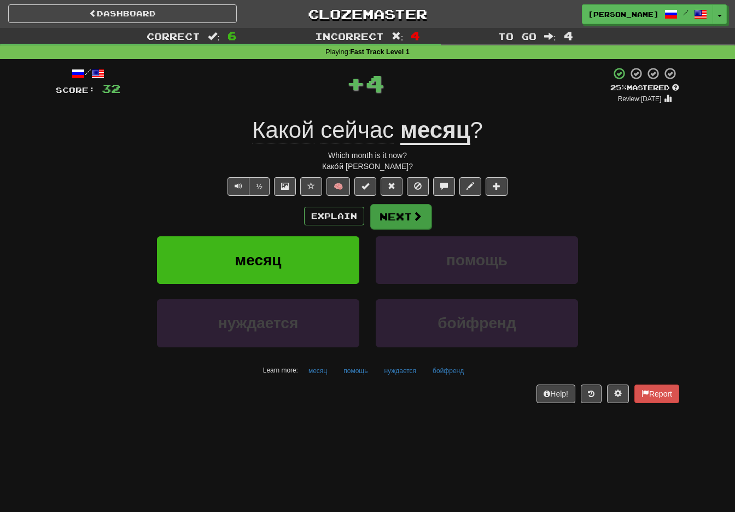
click at [408, 214] on button "Next" at bounding box center [400, 216] width 61 height 25
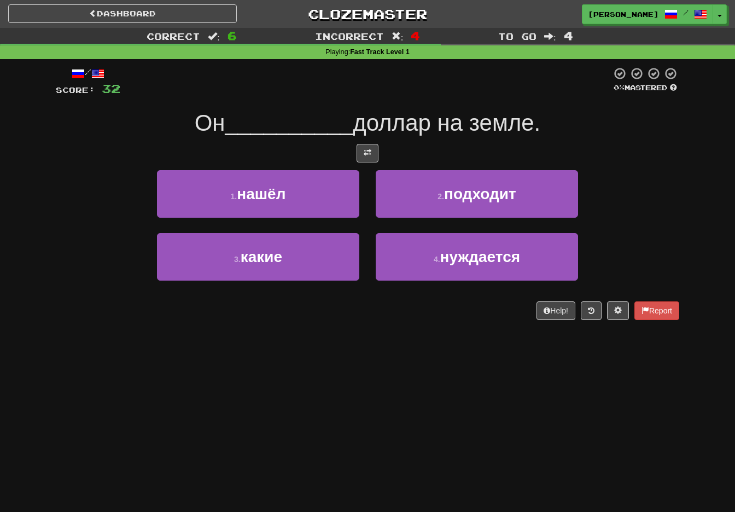
drag, startPoint x: 310, startPoint y: 192, endPoint x: 328, endPoint y: 197, distance: 19.2
click at [311, 192] on button "1 . нашёл" at bounding box center [258, 194] width 202 height 48
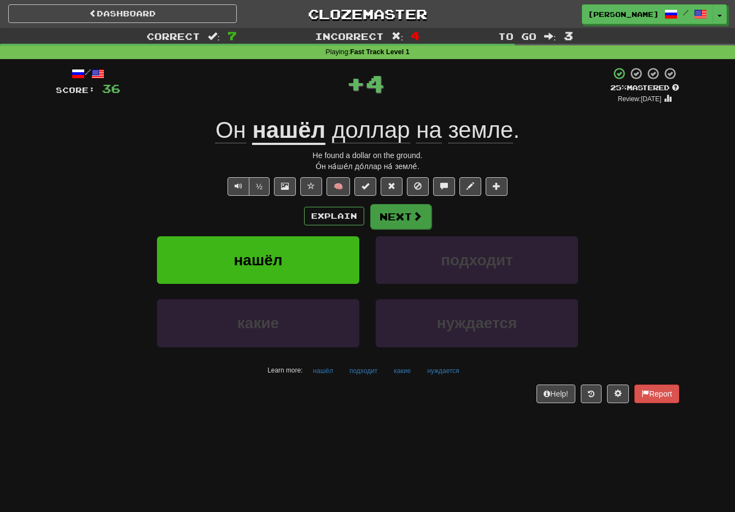
click at [405, 213] on button "Next" at bounding box center [400, 216] width 61 height 25
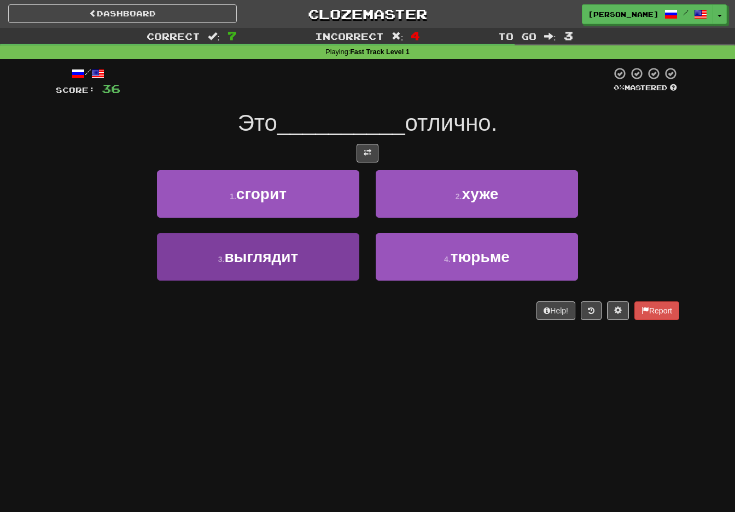
click at [342, 252] on button "3 . выглядит" at bounding box center [258, 257] width 202 height 48
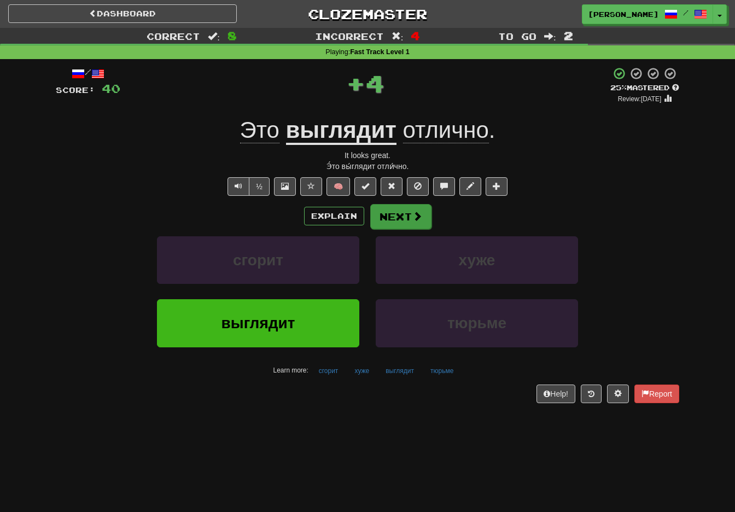
click at [401, 210] on button "Next" at bounding box center [400, 216] width 61 height 25
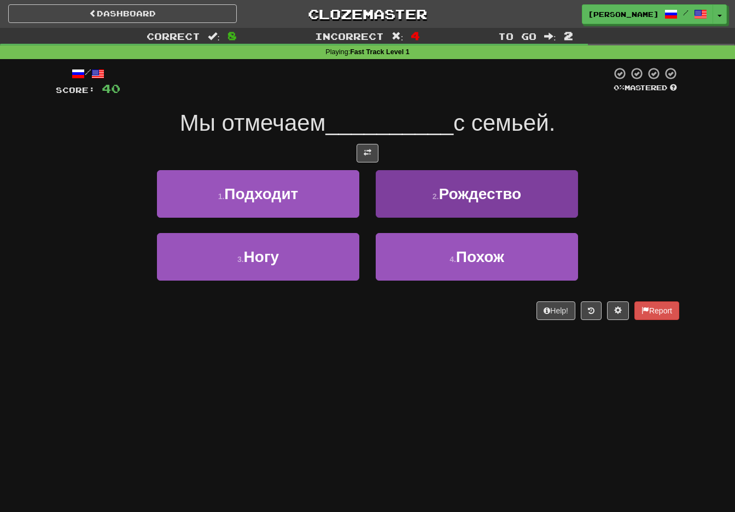
click at [439, 202] on button "2 . Рождество" at bounding box center [477, 194] width 202 height 48
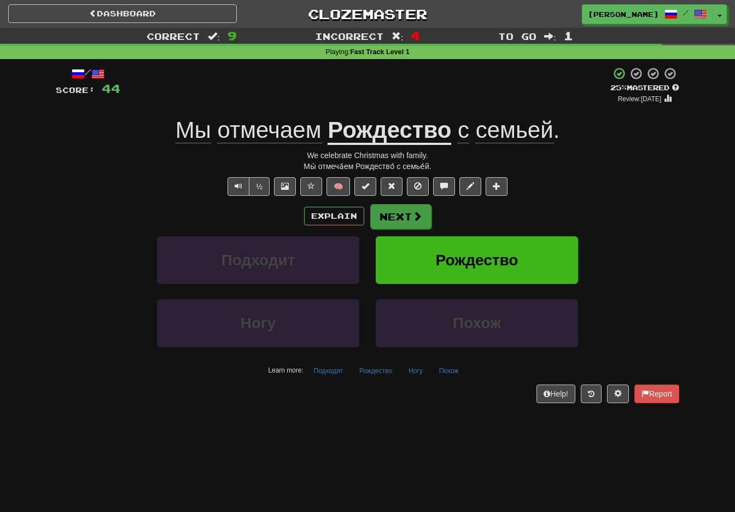
click at [407, 214] on button "Next" at bounding box center [400, 216] width 61 height 25
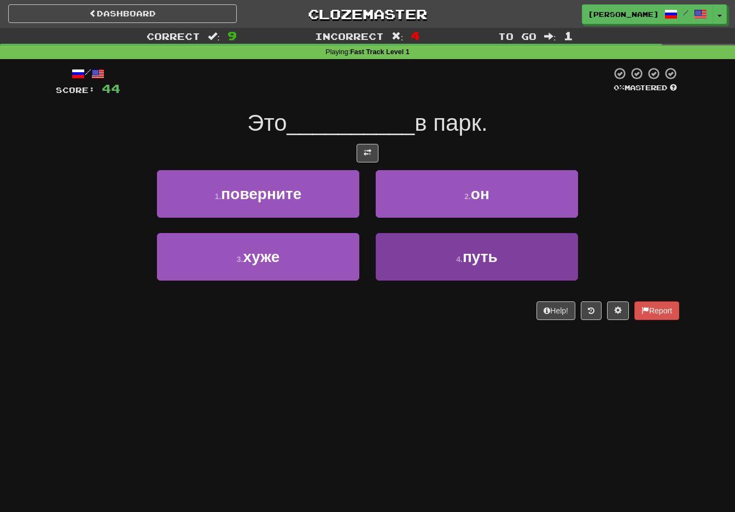
click at [435, 259] on button "4 . путь" at bounding box center [477, 257] width 202 height 48
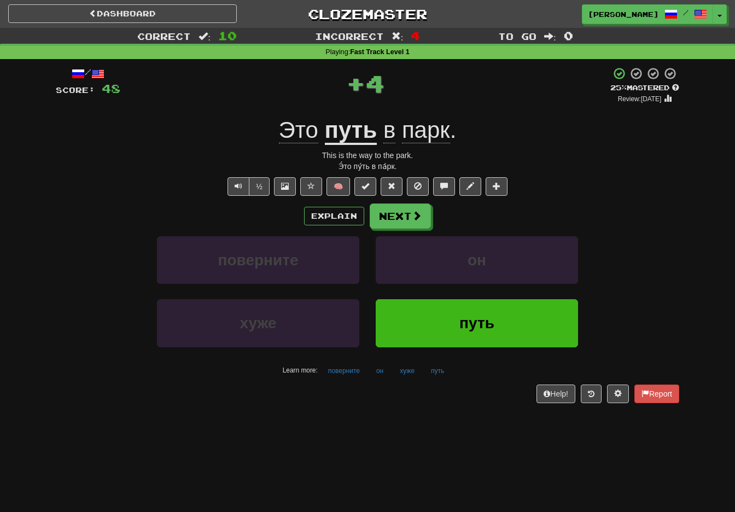
drag, startPoint x: 403, startPoint y: 219, endPoint x: 383, endPoint y: 241, distance: 29.4
click at [403, 219] on button "Next" at bounding box center [400, 215] width 61 height 25
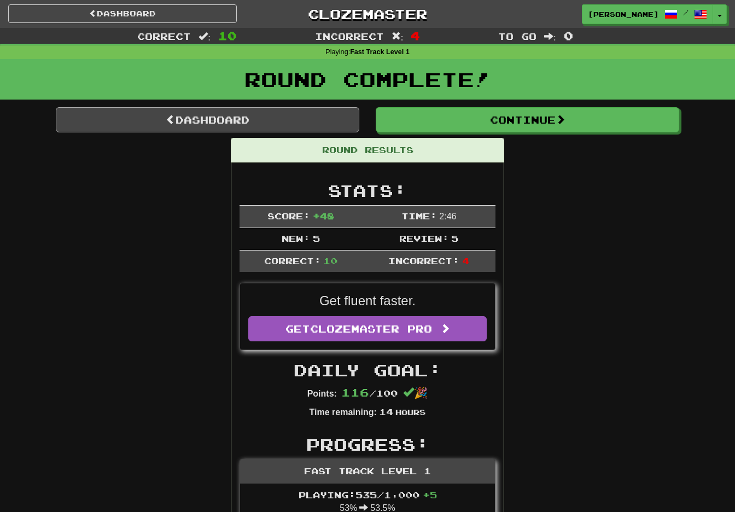
click at [237, 115] on link "Dashboard" at bounding box center [208, 119] width 304 height 25
